Goal: Information Seeking & Learning: Check status

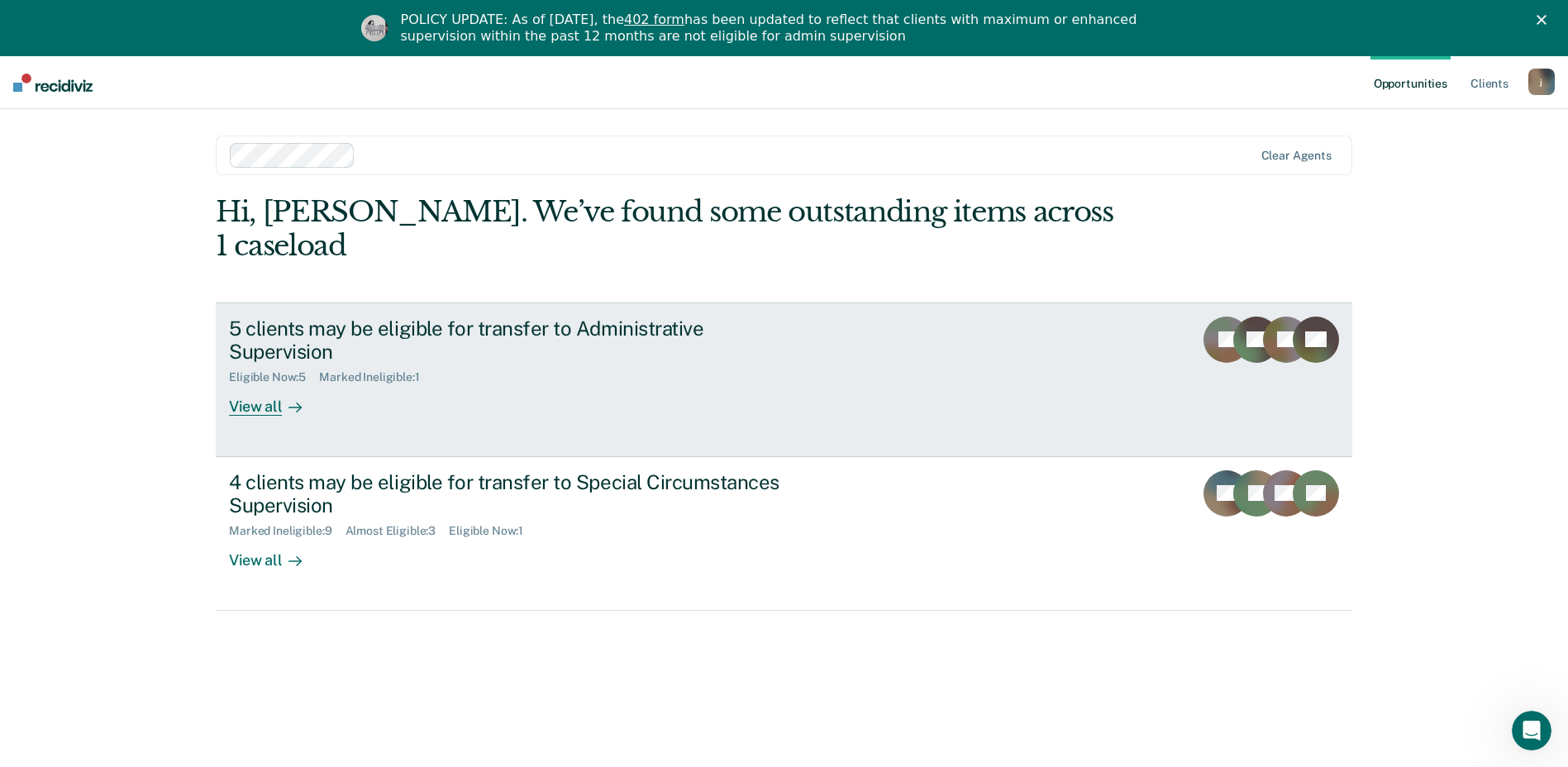
click at [645, 364] on div "Eligible Now : 5 Marked Ineligible : 1" at bounding box center [518, 373] width 580 height 20
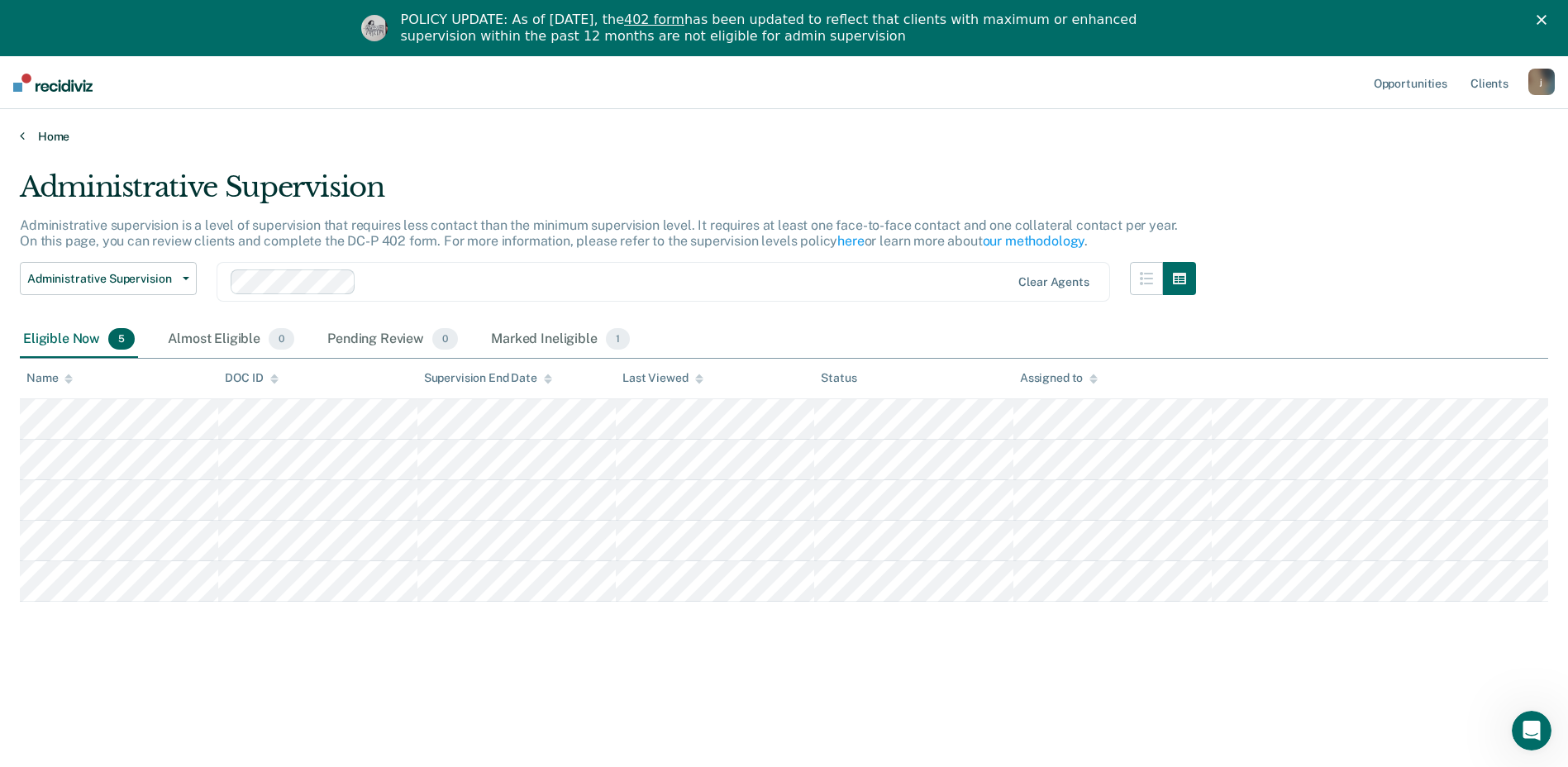
click at [44, 134] on link "Home" at bounding box center [783, 136] width 1528 height 15
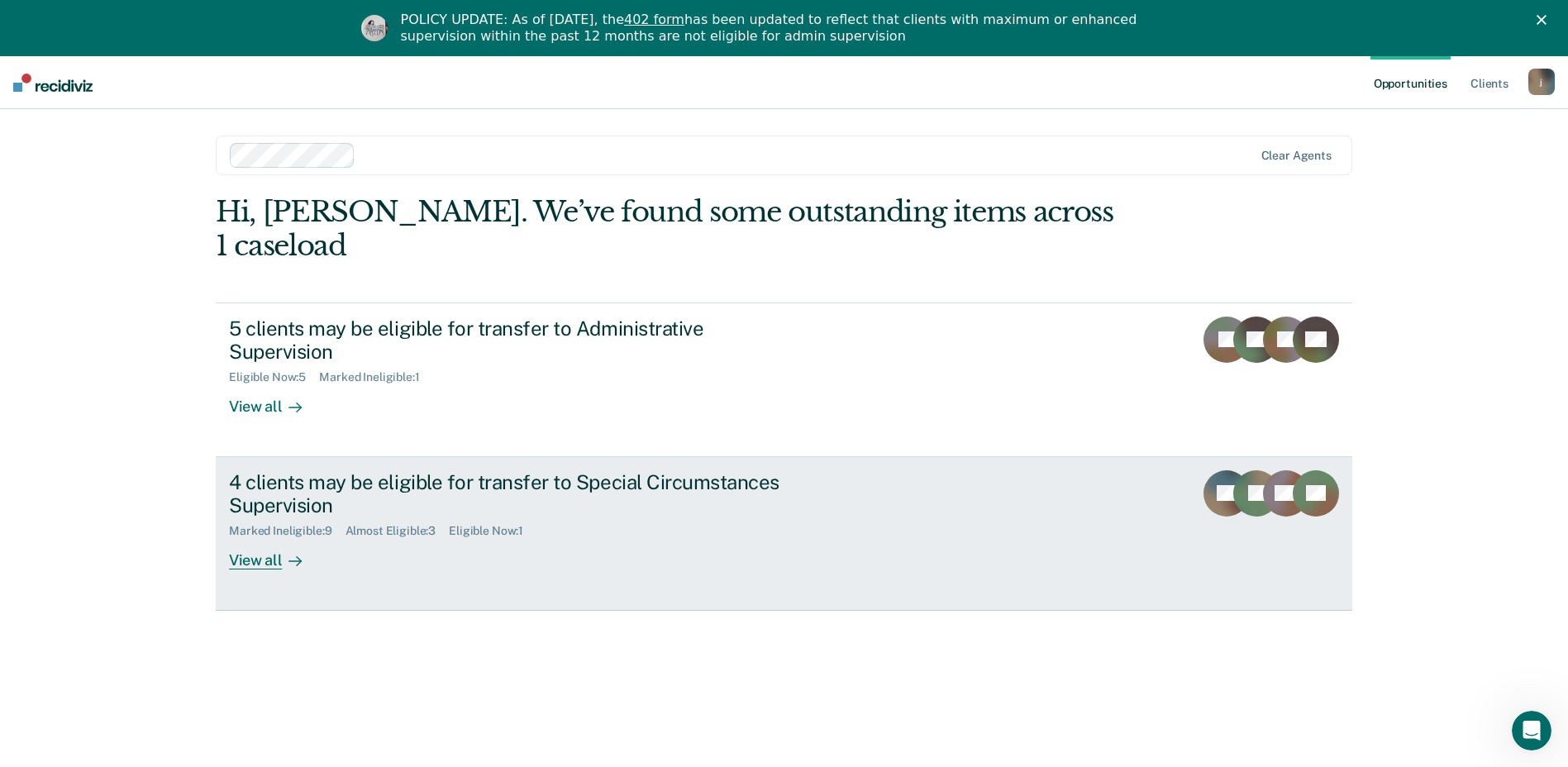
click at [509, 470] on div "4 clients may be eligible for transfer to Special Circumstances Supervision" at bounding box center [518, 494] width 580 height 48
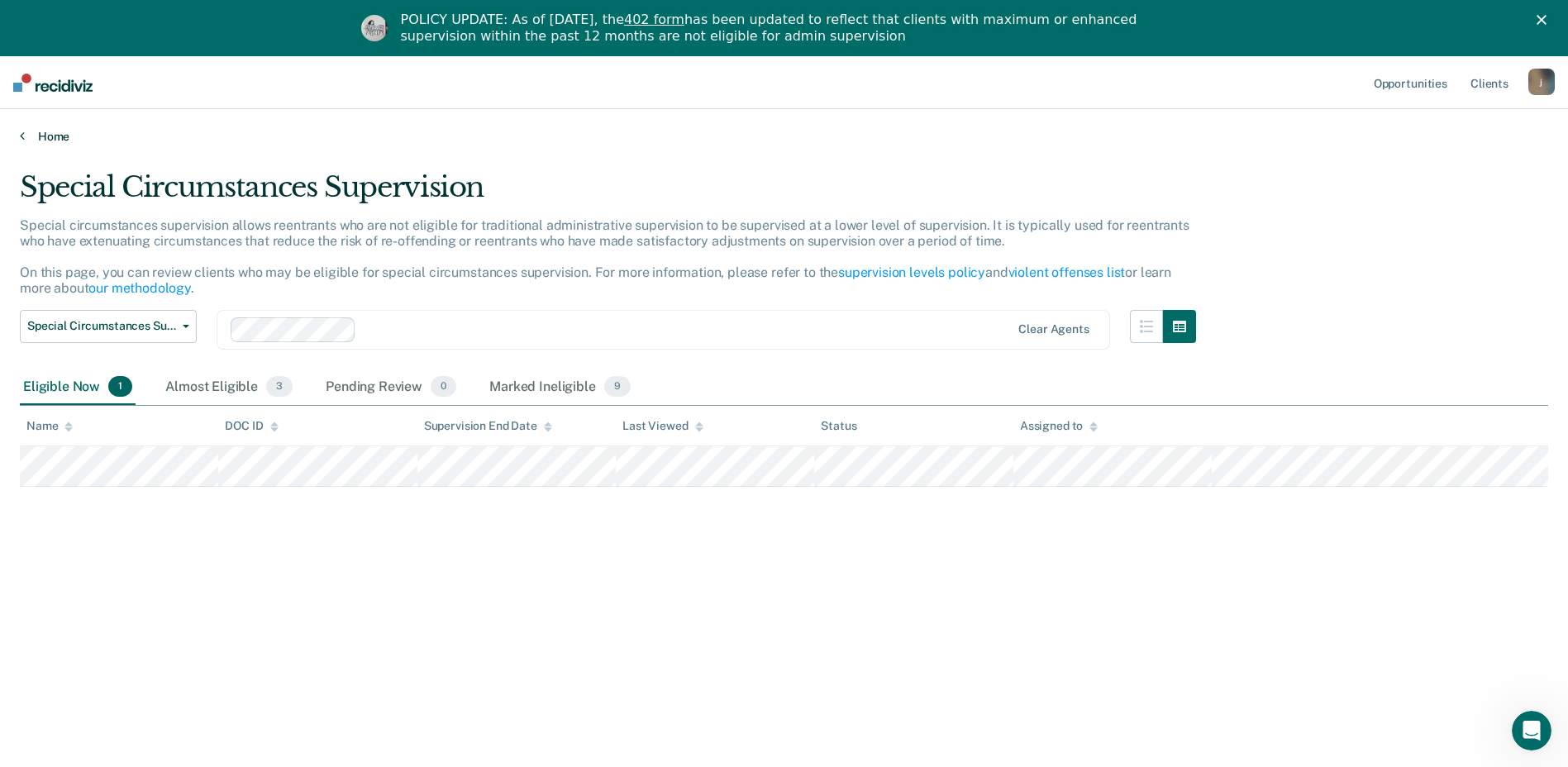
click at [43, 132] on link "Home" at bounding box center [783, 136] width 1528 height 15
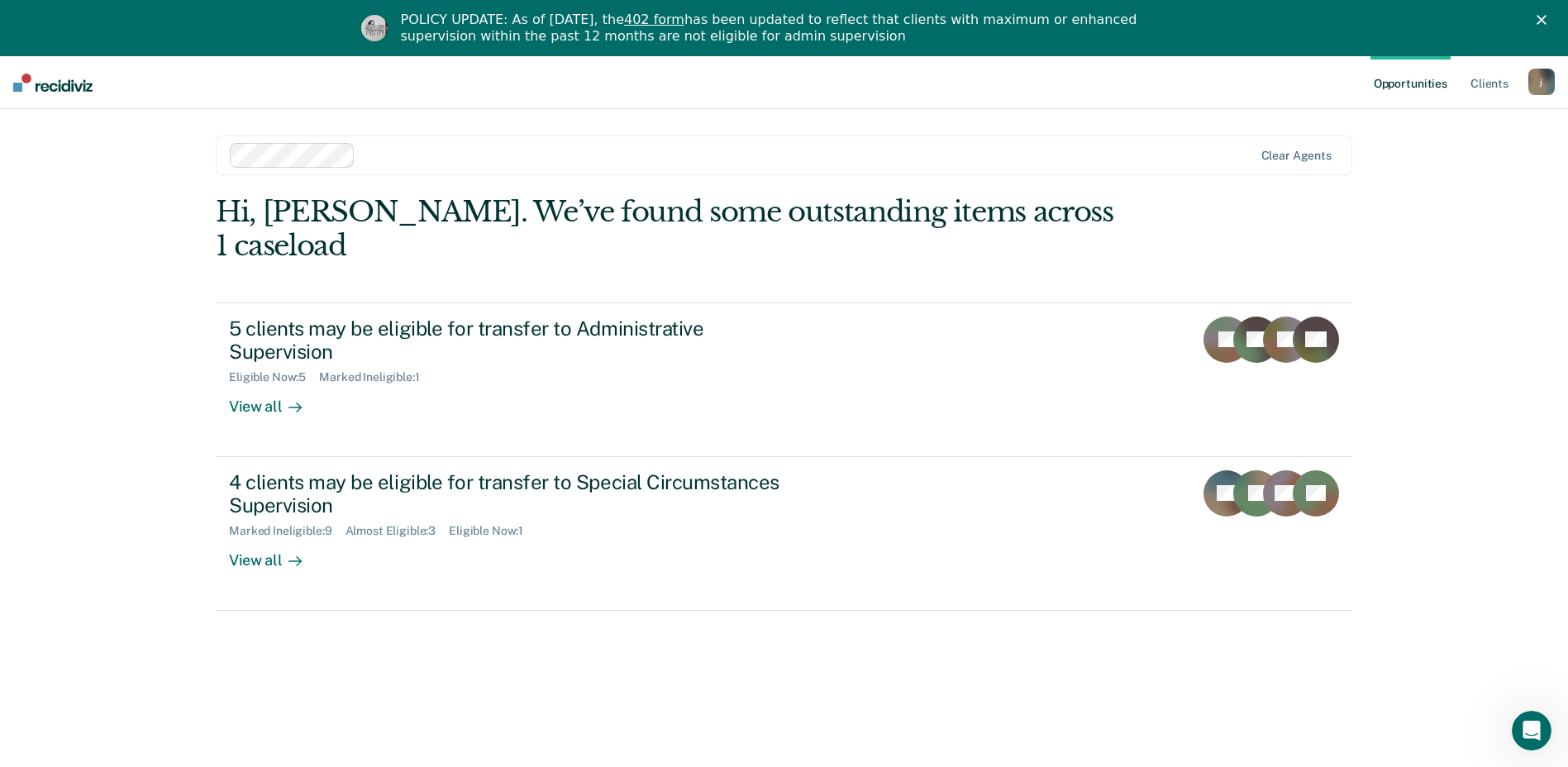
click at [540, 266] on div "Hi, [PERSON_NAME]. We’ve found some outstanding items across 1 caseload 5 clien…" at bounding box center [783, 402] width 1136 height 416
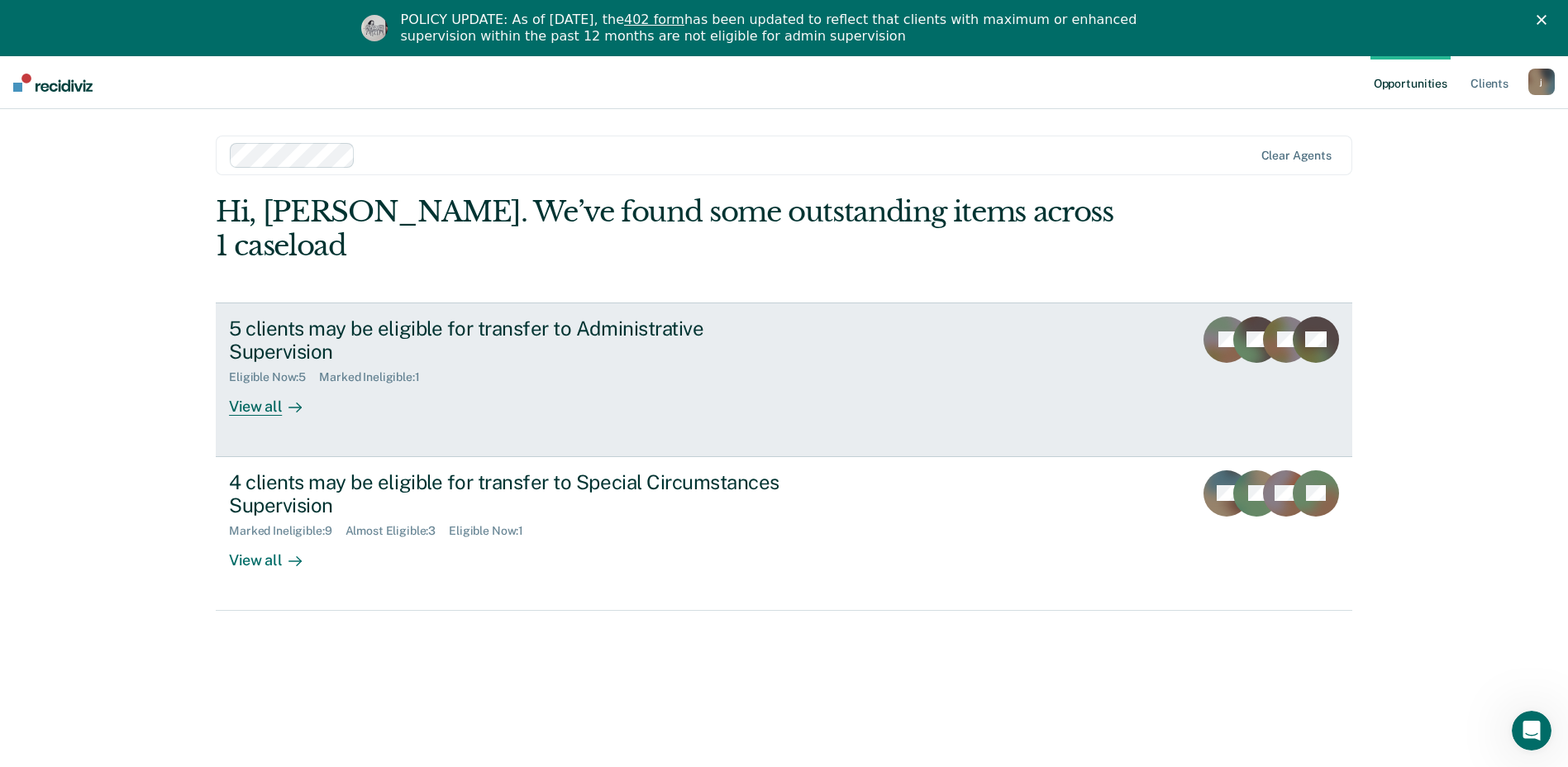
click at [543, 317] on div "5 clients may be eligible for transfer to Administrative Supervision" at bounding box center [518, 341] width 580 height 48
